Goal: Find specific page/section: Find specific page/section

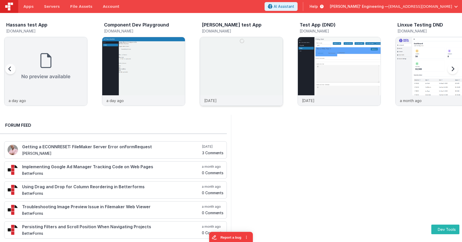
click at [246, 56] on img at bounding box center [241, 78] width 83 height 83
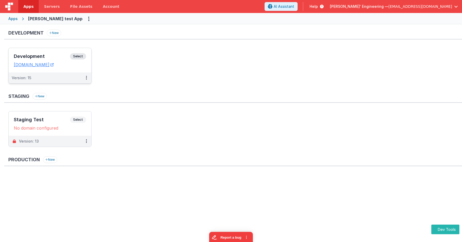
click at [78, 57] on span "Select" at bounding box center [78, 56] width 16 height 6
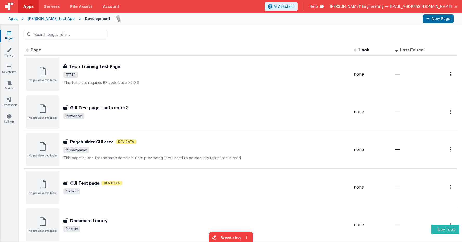
click at [13, 18] on div "Apps" at bounding box center [12, 18] width 9 height 5
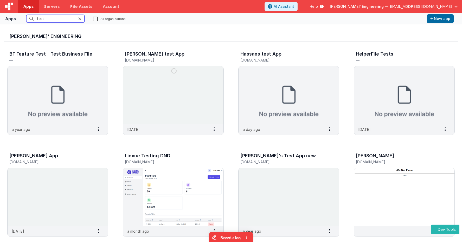
type input "test"
click at [96, 20] on label "All organizations" at bounding box center [109, 18] width 33 height 5
click at [0, 0] on input "All organizations" at bounding box center [0, 0] width 0 height 0
click at [96, 73] on img at bounding box center [58, 95] width 100 height 58
